Goal: Transaction & Acquisition: Purchase product/service

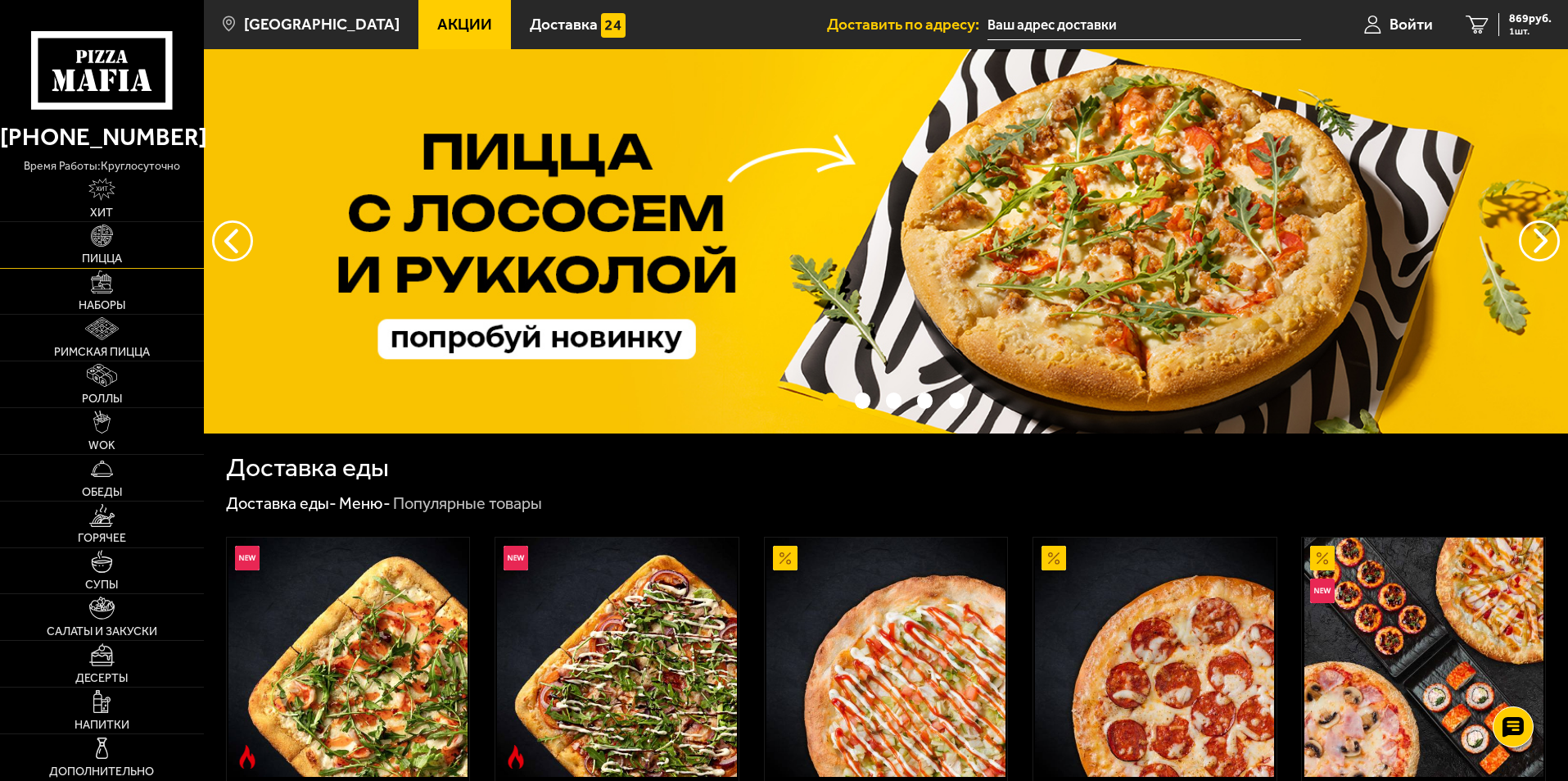
click at [105, 246] on img at bounding box center [102, 236] width 23 height 23
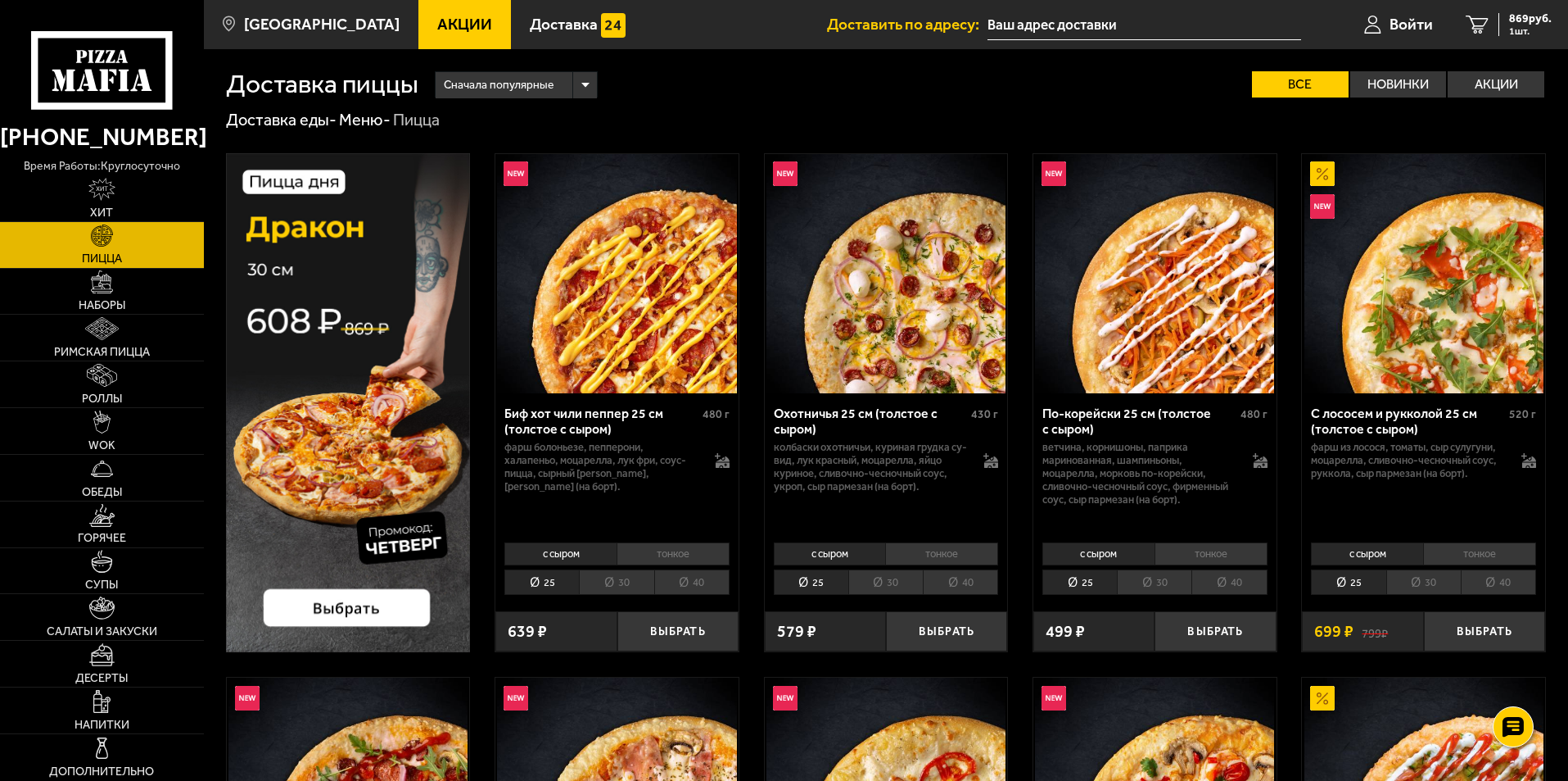
click at [357, 391] on img at bounding box center [348, 403] width 245 height 499
click at [113, 300] on span "Наборы" at bounding box center [101, 306] width 47 height 12
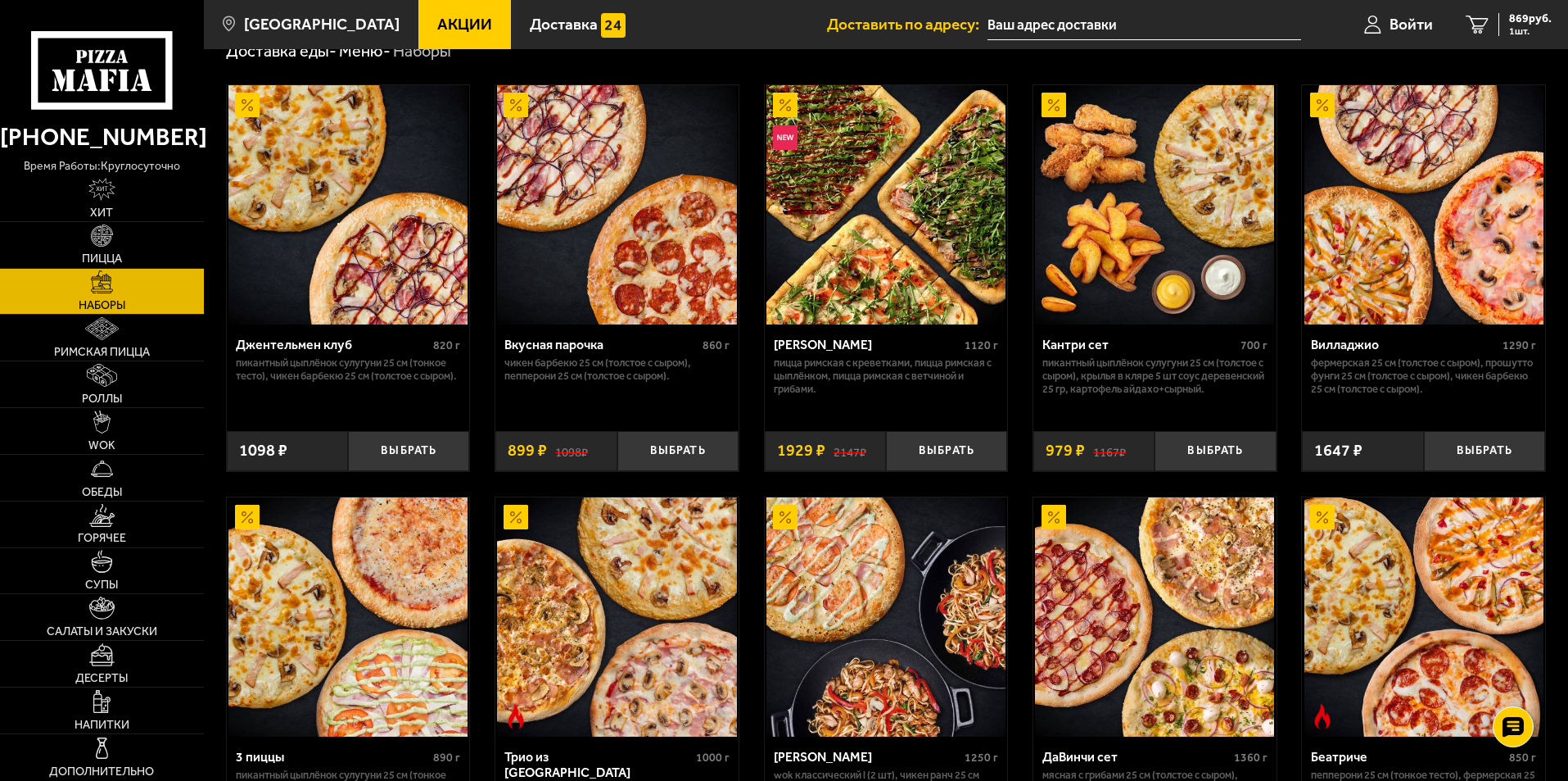
scroll to position [3, 0]
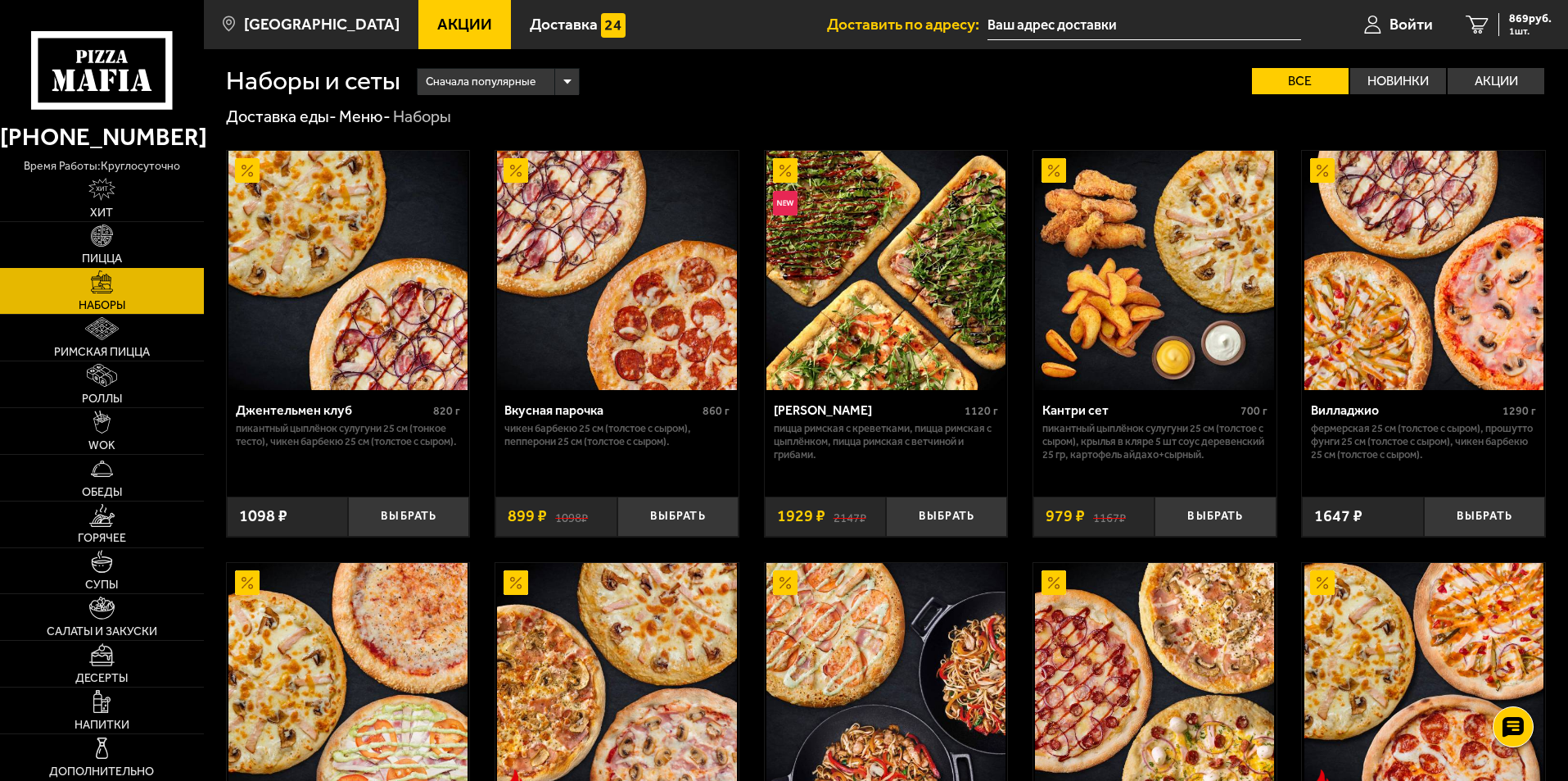
click at [146, 241] on link "Пицца" at bounding box center [102, 245] width 204 height 46
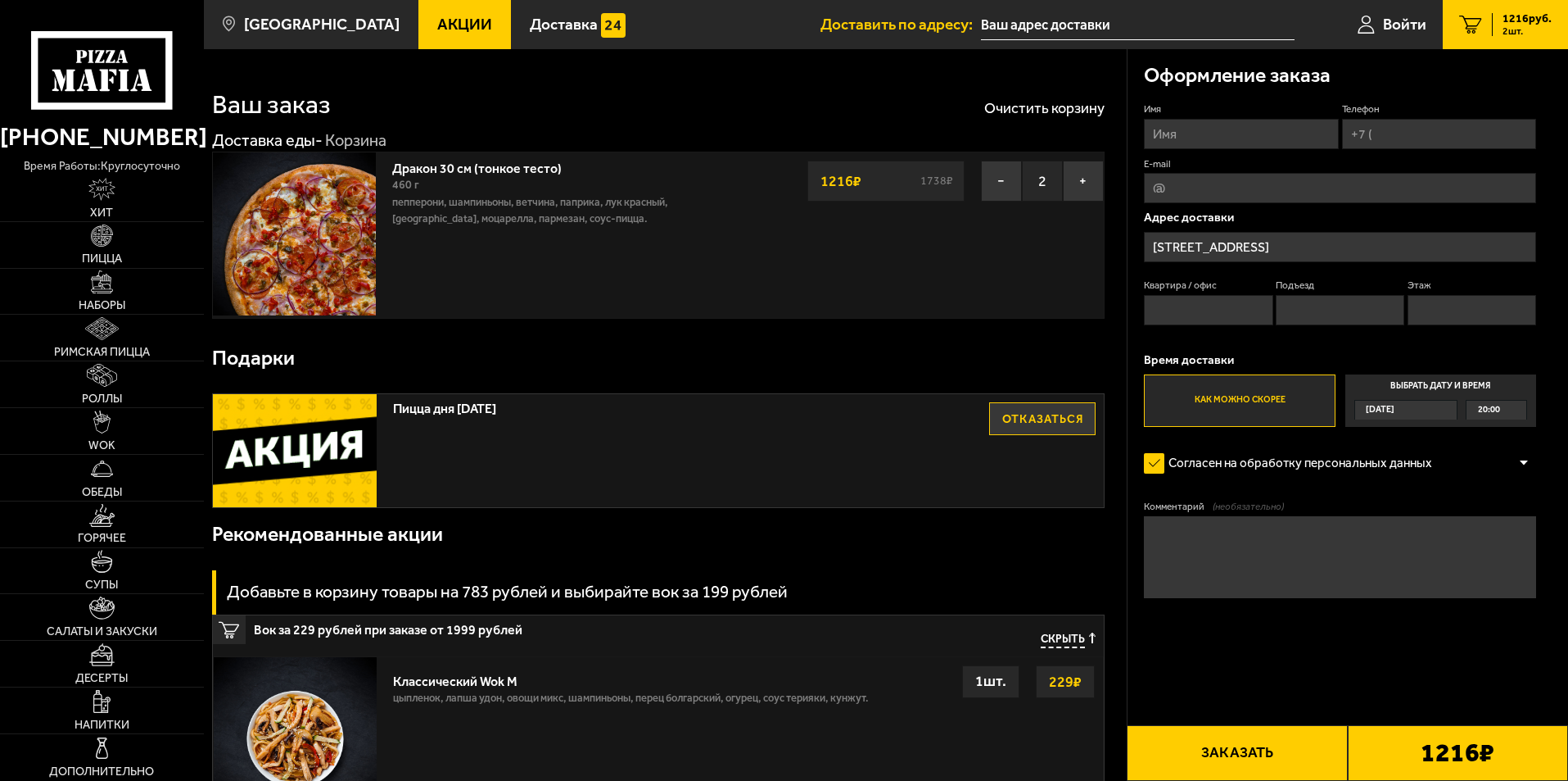
type input "[STREET_ADDRESS]"
click at [996, 177] on button "−" at bounding box center [1001, 181] width 41 height 41
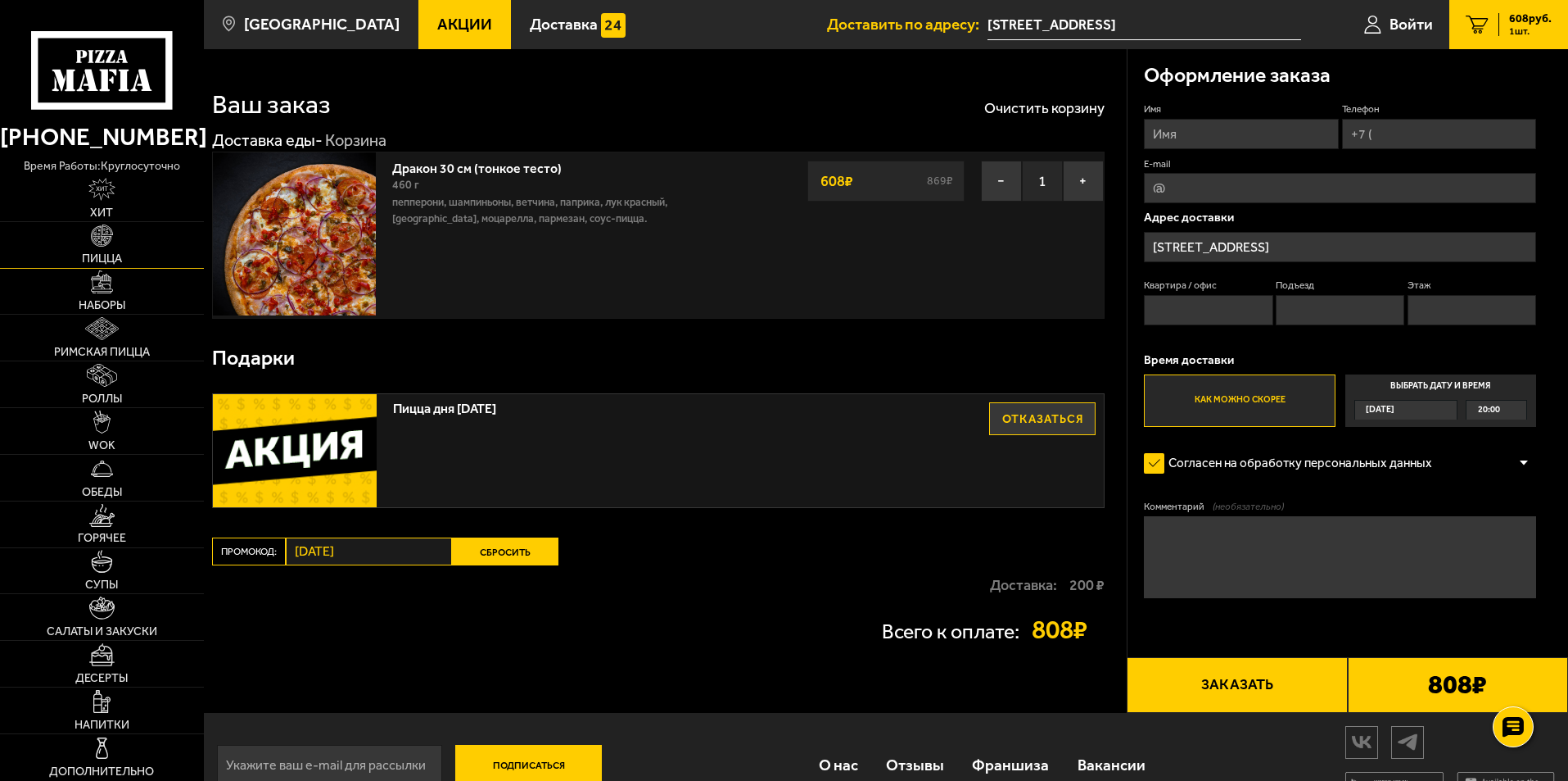
click at [119, 243] on link "Пицца" at bounding box center [102, 245] width 204 height 46
